Goal: Transaction & Acquisition: Obtain resource

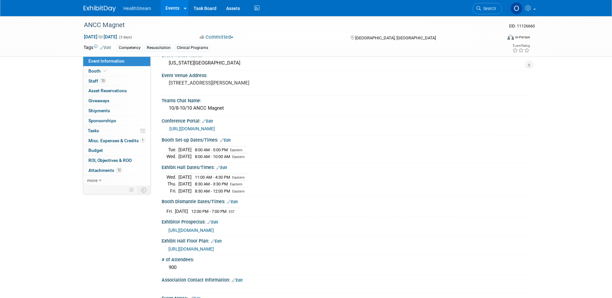
click at [171, 6] on link "Events" at bounding box center [173, 8] width 24 height 16
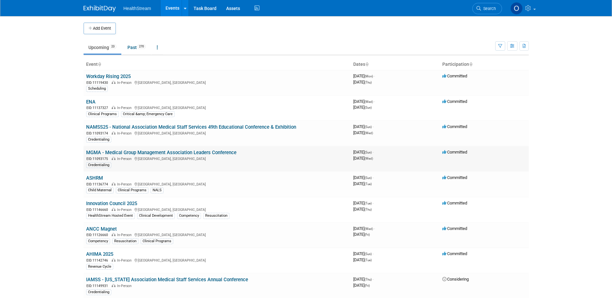
click at [93, 153] on link "MGMA - Medical Group Management Association Leaders Conference" at bounding box center [161, 153] width 150 height 6
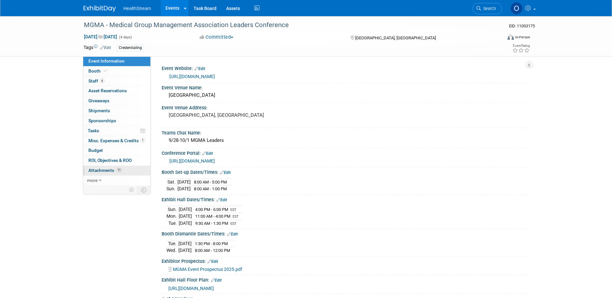
click at [97, 172] on span "Attachments 11" at bounding box center [105, 170] width 34 height 5
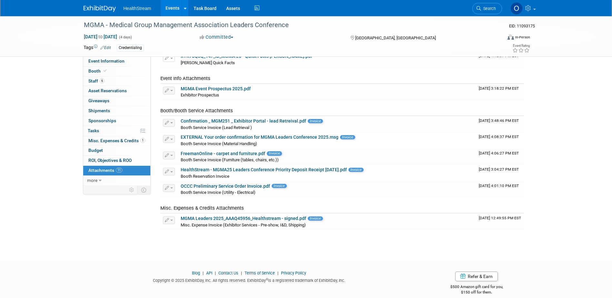
scroll to position [101, 0]
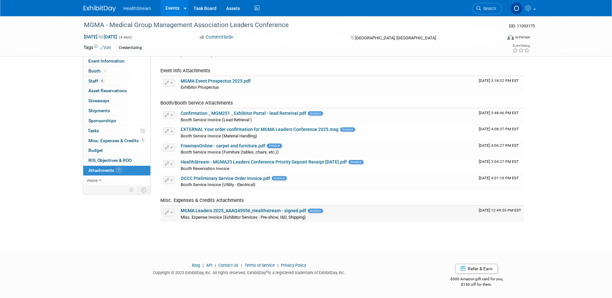
click at [264, 212] on link "MGMA Leaders 2025_AAAQ45956_Healthstream - signed.pdf" at bounding box center [243, 210] width 125 height 5
click at [242, 112] on link "Confirmation _ MGM251 _ Exhibitor Portal - lead Retreival.pdf" at bounding box center [243, 113] width 125 height 5
click at [105, 62] on span "Event Information" at bounding box center [106, 60] width 36 height 5
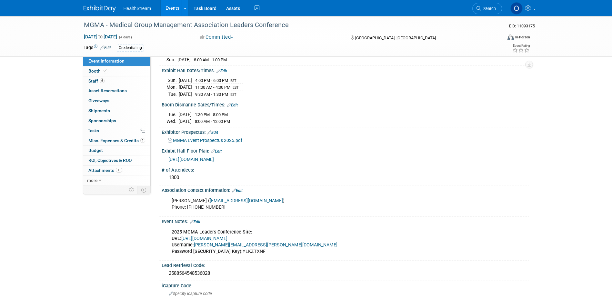
scroll to position [0, 0]
